Goal: Check status: Check status

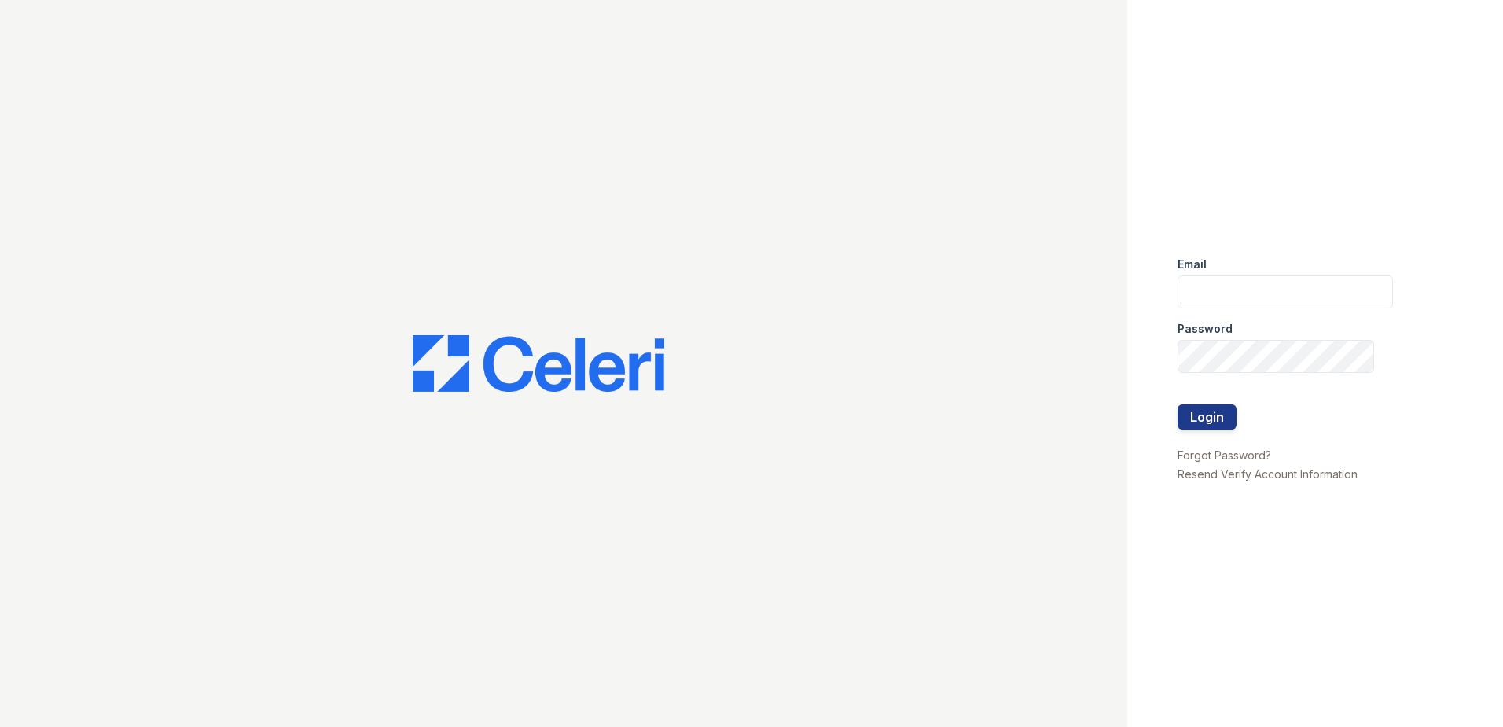
type input "[EMAIL_ADDRESS][DOMAIN_NAME]"
drag, startPoint x: 1212, startPoint y: 399, endPoint x: 1209, endPoint y: 407, distance: 8.5
click at [1211, 402] on div at bounding box center [1285, 388] width 215 height 31
click at [1209, 410] on button "Login" at bounding box center [1207, 416] width 59 height 25
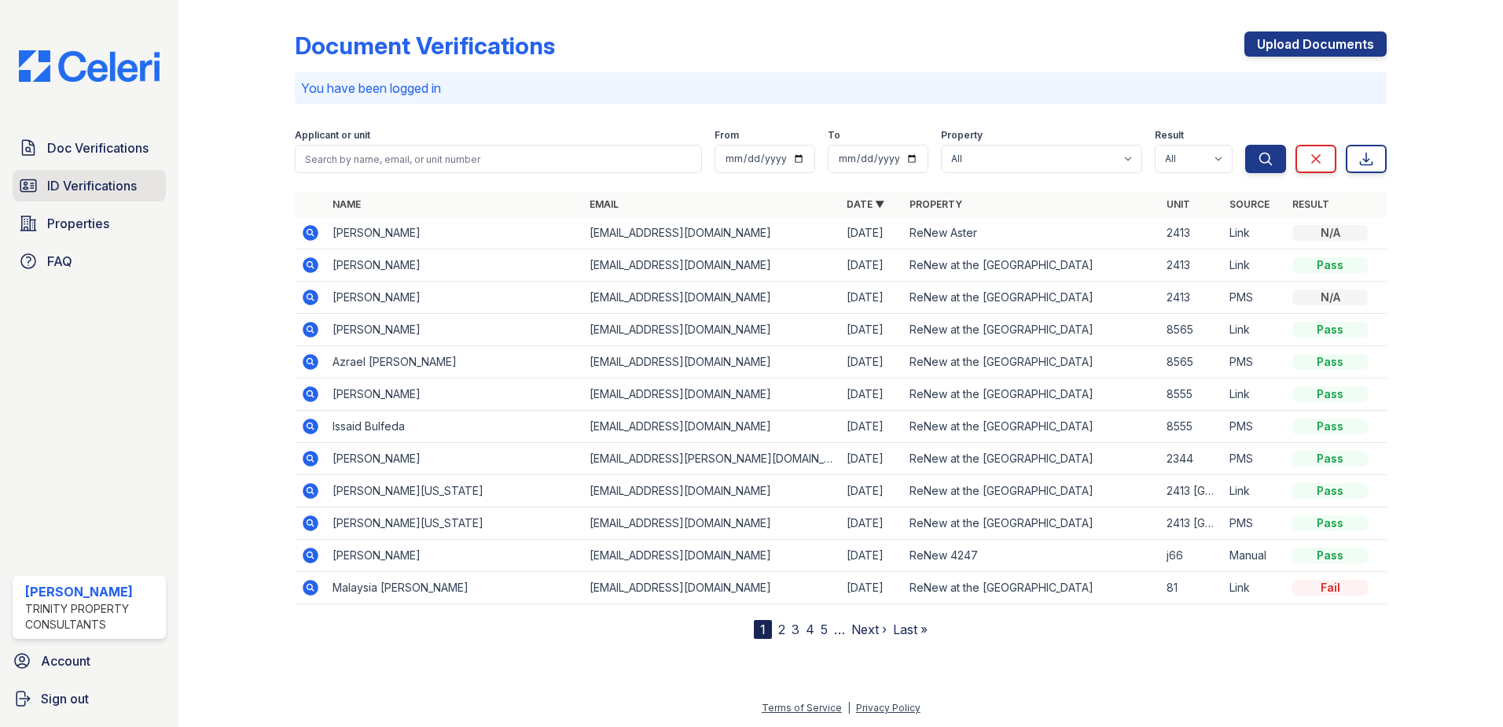
click at [121, 188] on span "ID Verifications" at bounding box center [92, 185] width 90 height 19
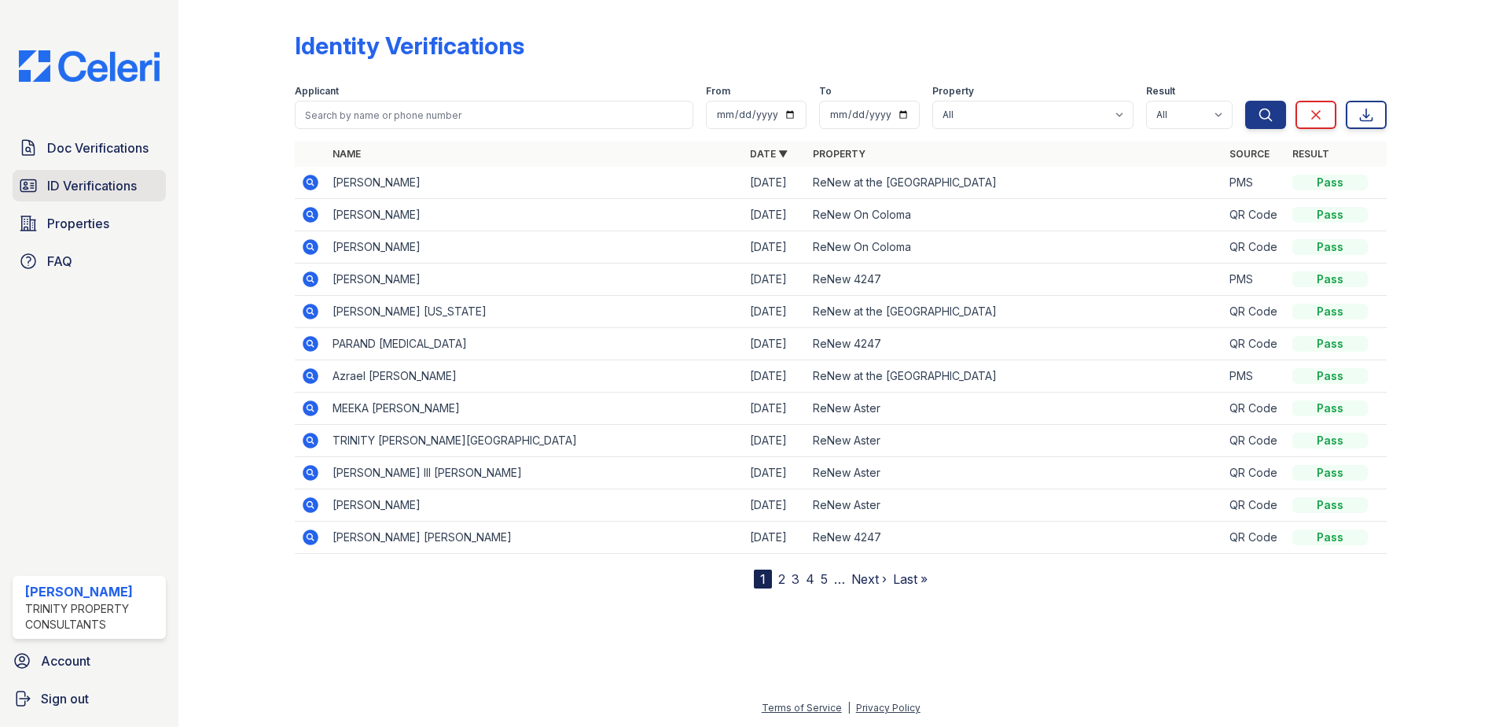
click at [136, 185] on span "ID Verifications" at bounding box center [92, 185] width 90 height 19
click at [305, 212] on icon at bounding box center [311, 215] width 16 height 16
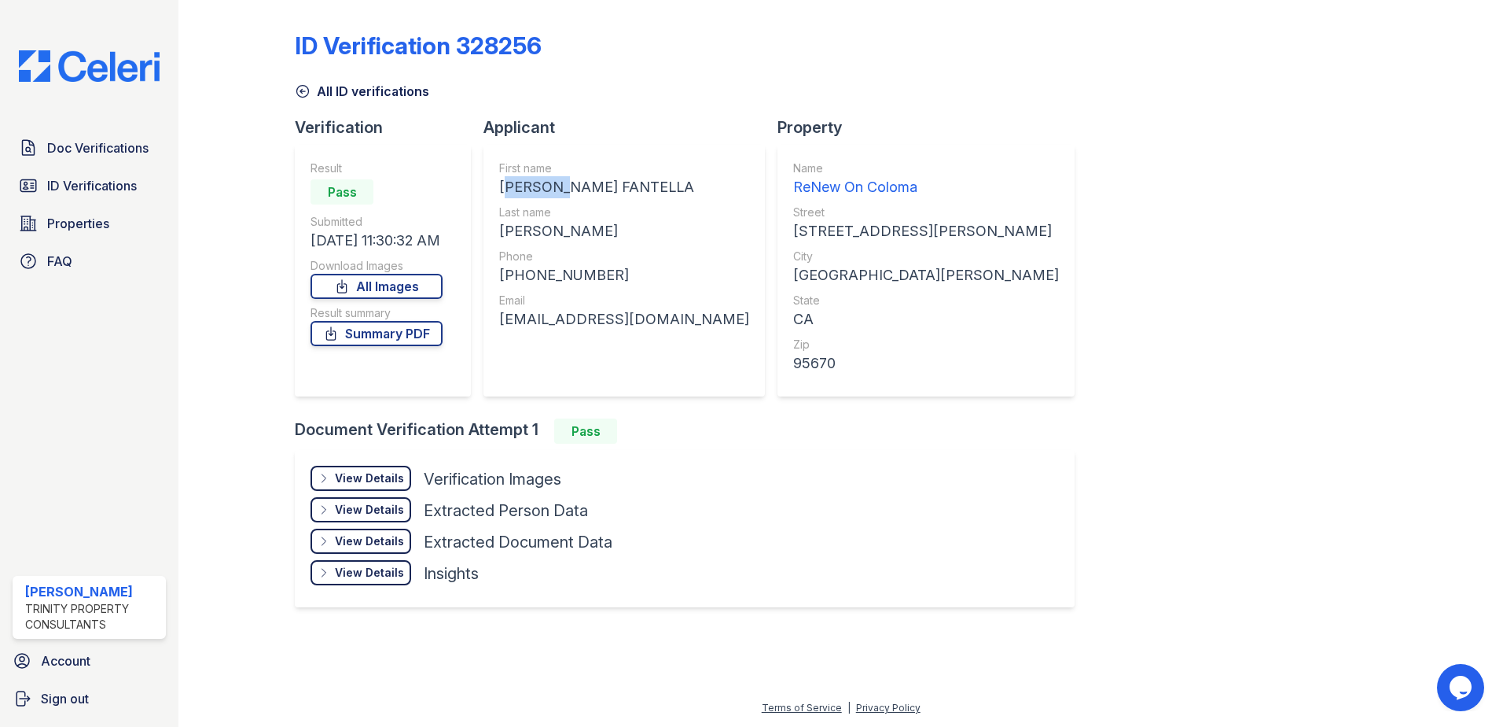
drag, startPoint x: 561, startPoint y: 183, endPoint x: 499, endPoint y: 184, distance: 62.1
click at [499, 184] on div "MAHALIA FANTELLA" at bounding box center [624, 187] width 250 height 22
copy div "MAHALIA"
drag, startPoint x: 579, startPoint y: 223, endPoint x: 488, endPoint y: 227, distance: 90.5
click at [488, 227] on div "First name MAHALIA FANTELLA Last name GODFREY Phone +18506405494 Email mahaliaf…" at bounding box center [624, 271] width 281 height 252
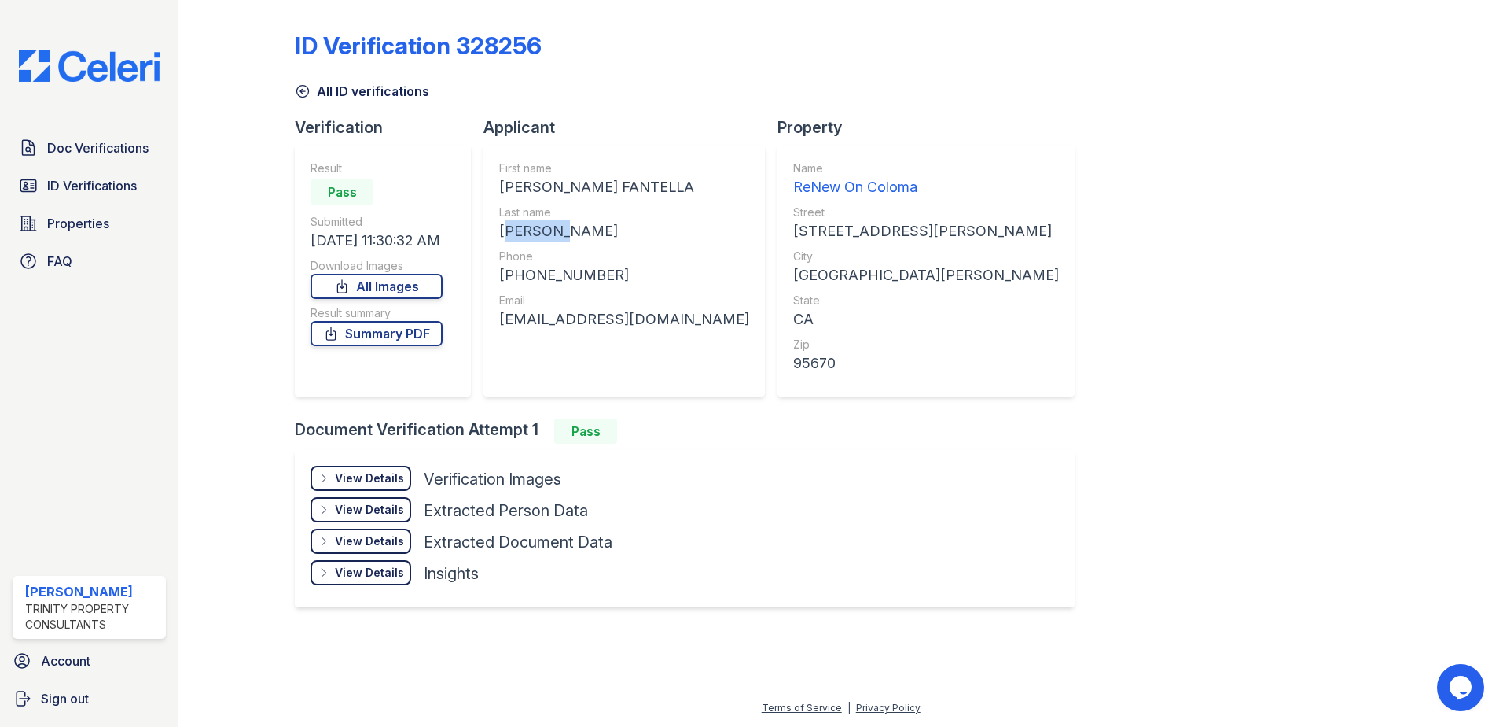
copy div "GODFREY"
